Goal: Information Seeking & Learning: Learn about a topic

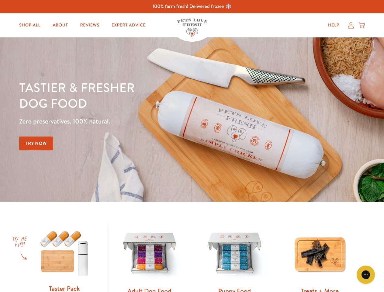
click at [192, 146] on div "Tastier & fresher dog food Zero preservatives. 100% natural. Try Now" at bounding box center [134, 119] width 230 height 80
click at [366, 275] on icon "Gorgias live chat" at bounding box center [366, 275] width 6 height 6
